Goal: Task Accomplishment & Management: Manage account settings

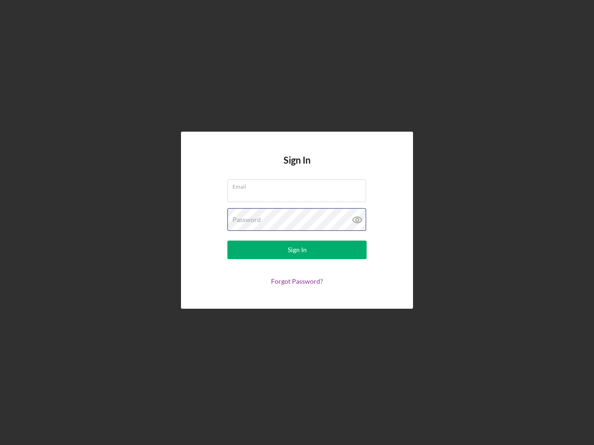
click at [297, 223] on div "Password" at bounding box center [296, 219] width 139 height 23
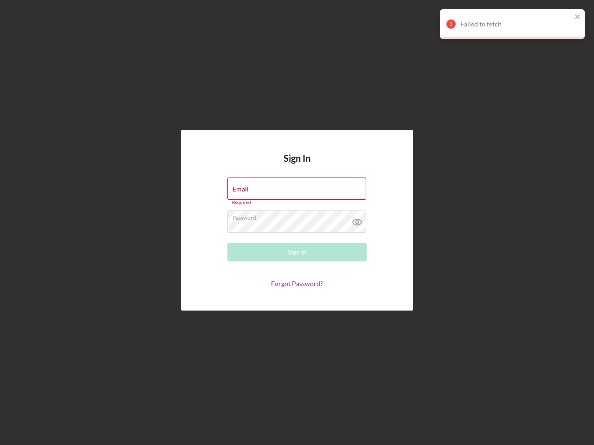
click at [357, 220] on icon at bounding box center [357, 222] width 23 height 23
